Goal: Find specific page/section: Find specific page/section

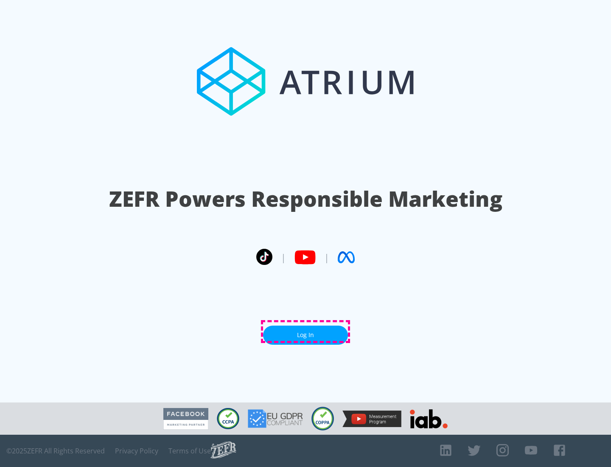
click at [306, 331] on link "Log In" at bounding box center [305, 335] width 85 height 19
